Goal: Task Accomplishment & Management: Use online tool/utility

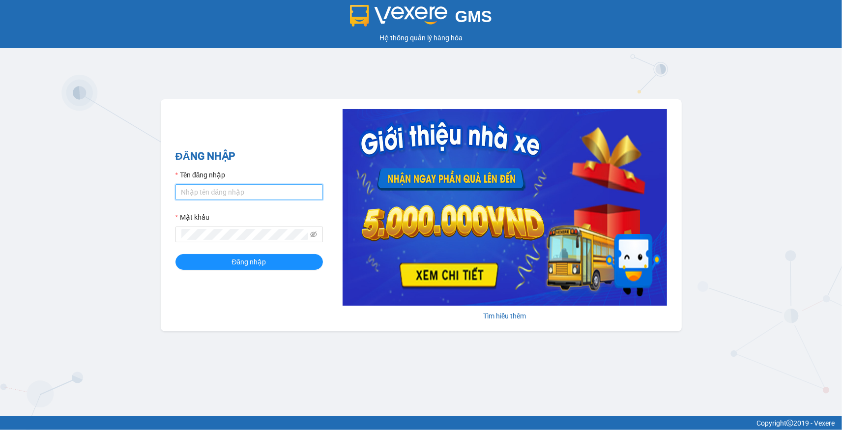
click at [224, 194] on input "Tên đăng nhập" at bounding box center [249, 192] width 147 height 16
type input "hathuyen.tankimchi"
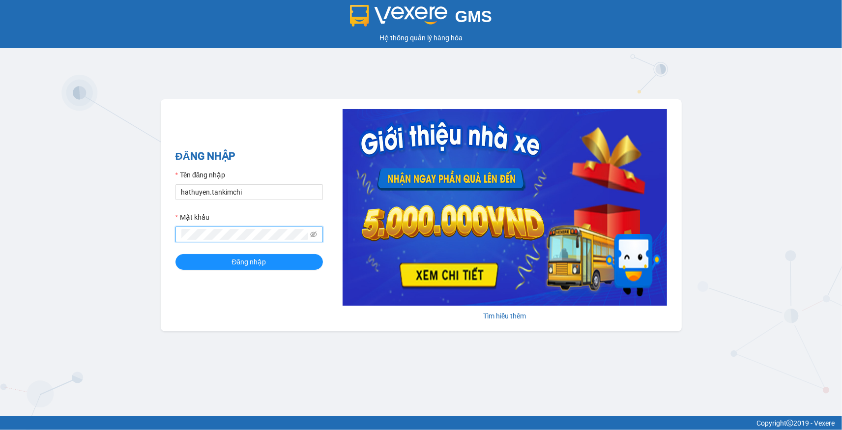
click at [176, 254] on button "Đăng nhập" at bounding box center [249, 262] width 147 height 16
